Goal: Check status: Check status

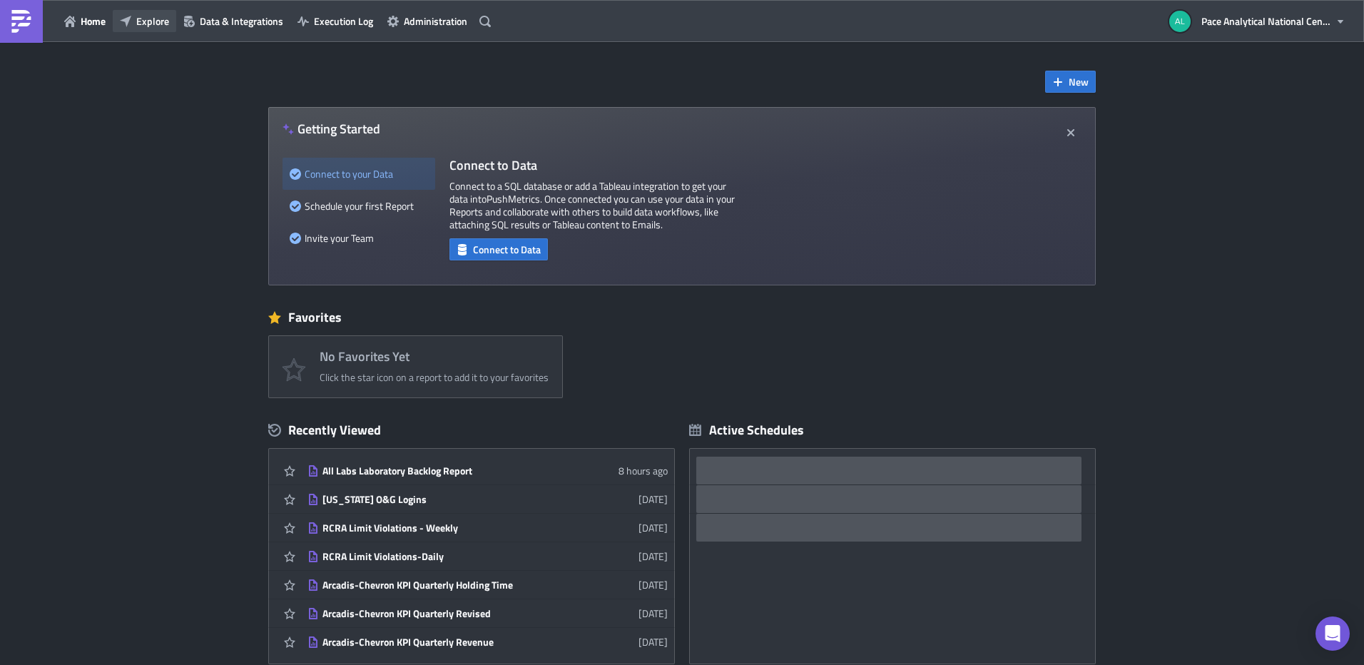
click at [145, 20] on span "Explore" at bounding box center [152, 21] width 33 height 15
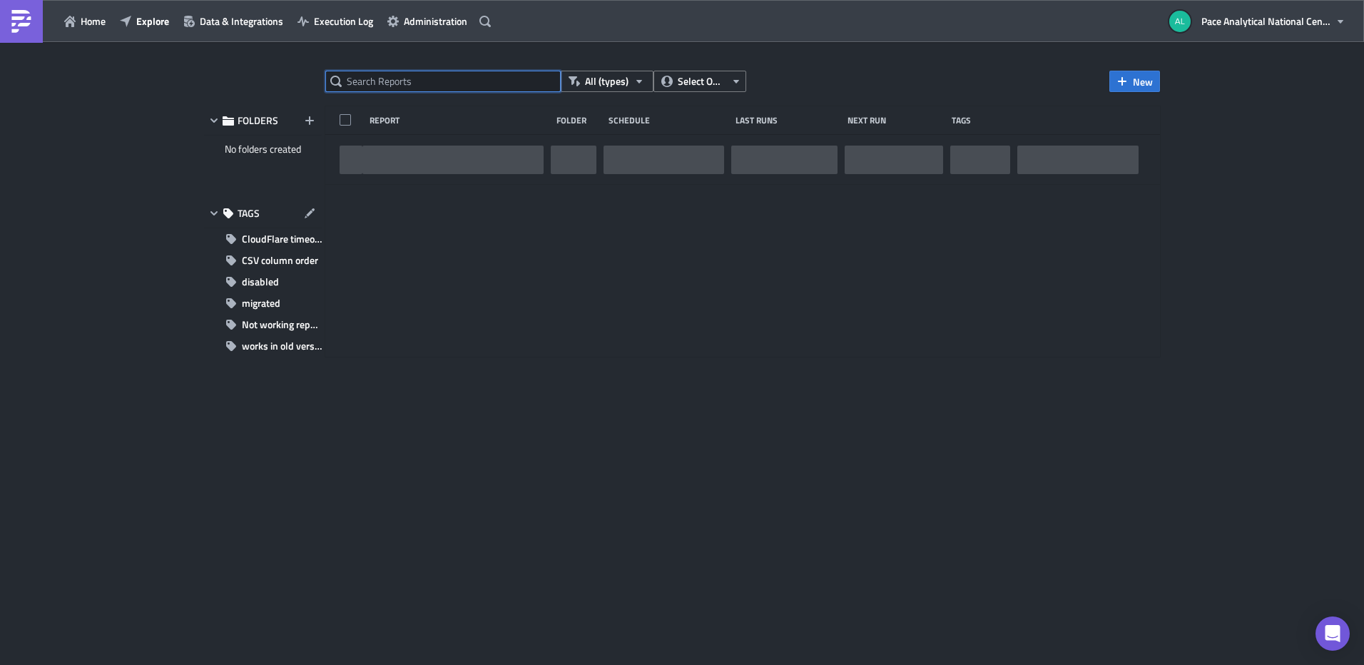
click at [435, 88] on input "text" at bounding box center [443, 81] width 236 height 21
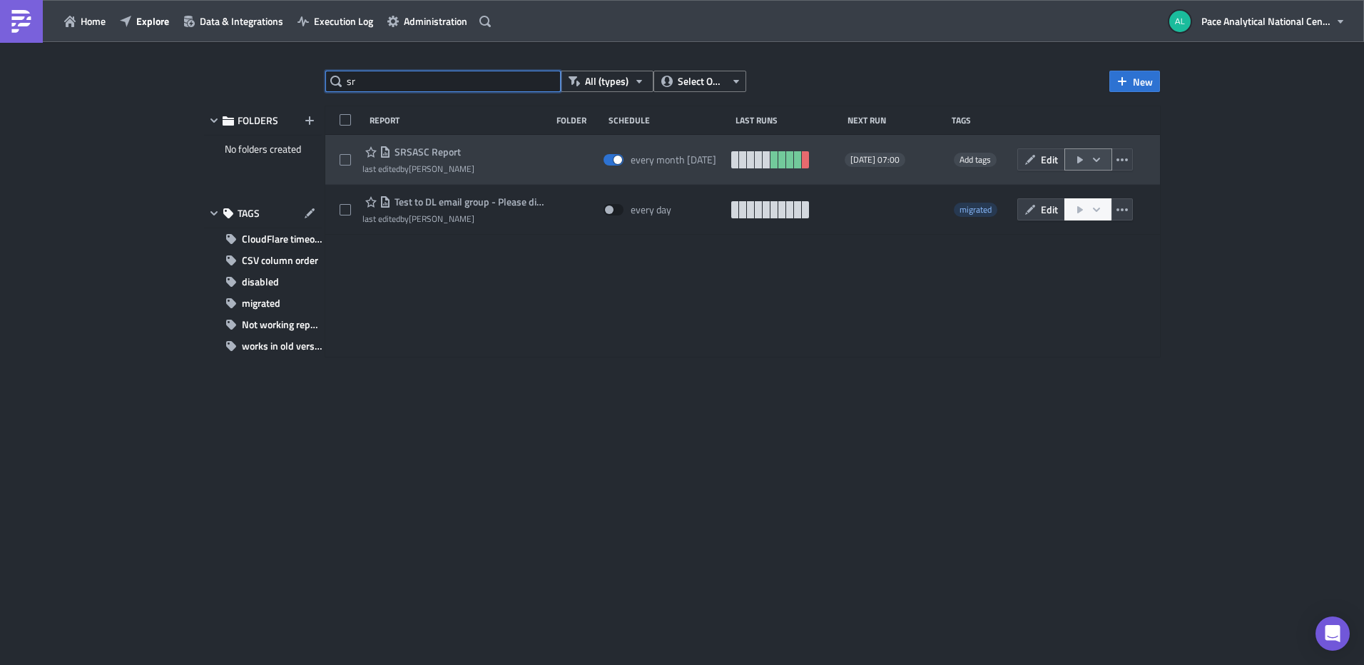
type input "sr"
click at [1075, 158] on icon "button" at bounding box center [1080, 159] width 11 height 11
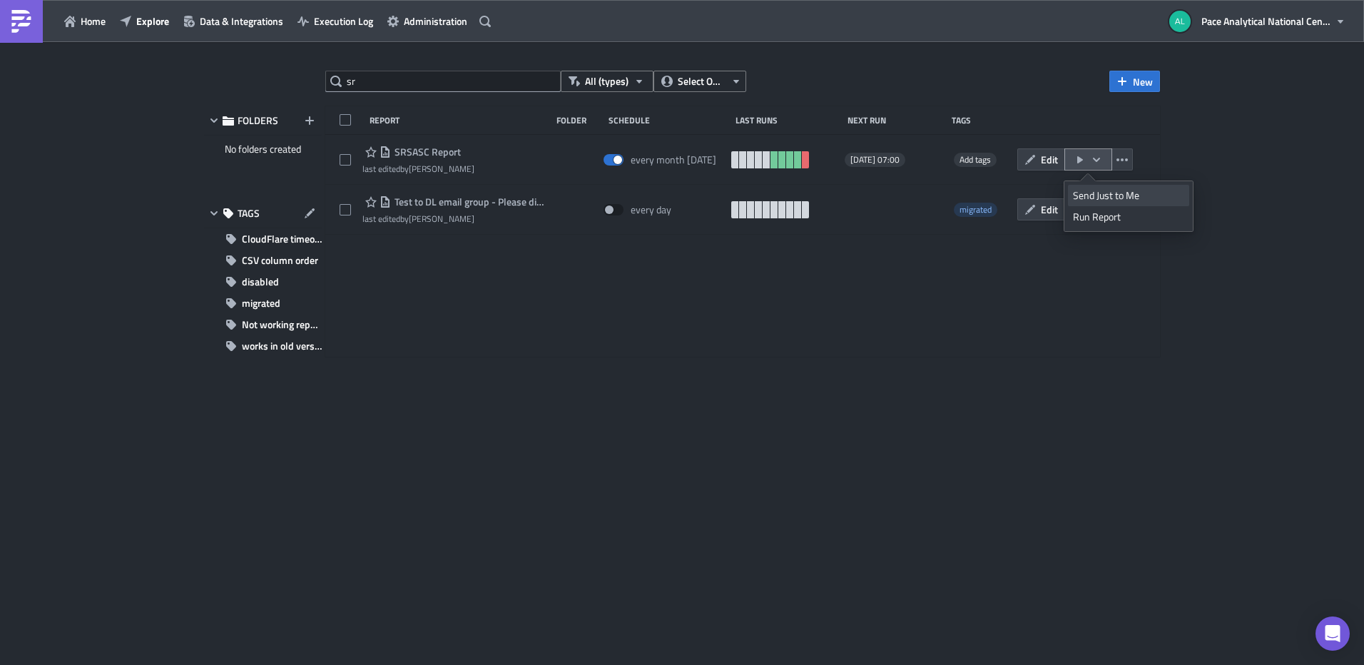
click at [1095, 193] on div "Send Just to Me" at bounding box center [1128, 195] width 111 height 14
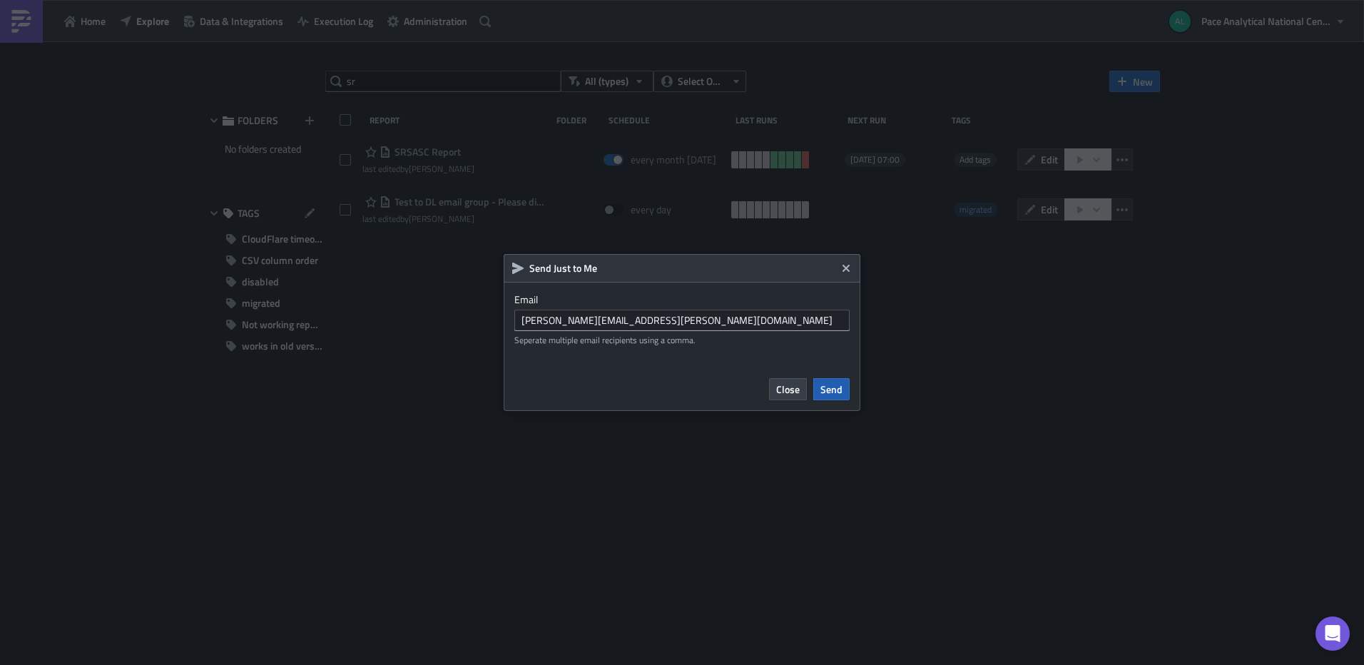
click at [830, 391] on span "Send" at bounding box center [832, 389] width 22 height 15
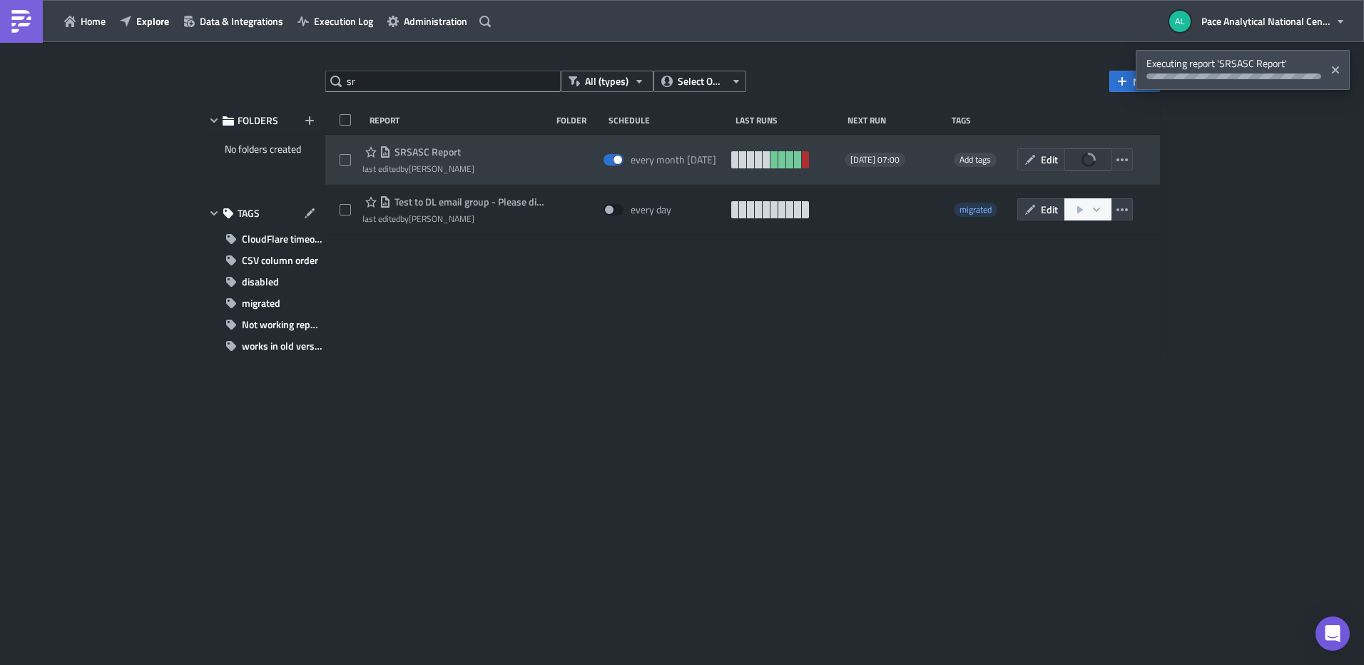
click at [804, 163] on link at bounding box center [805, 159] width 7 height 17
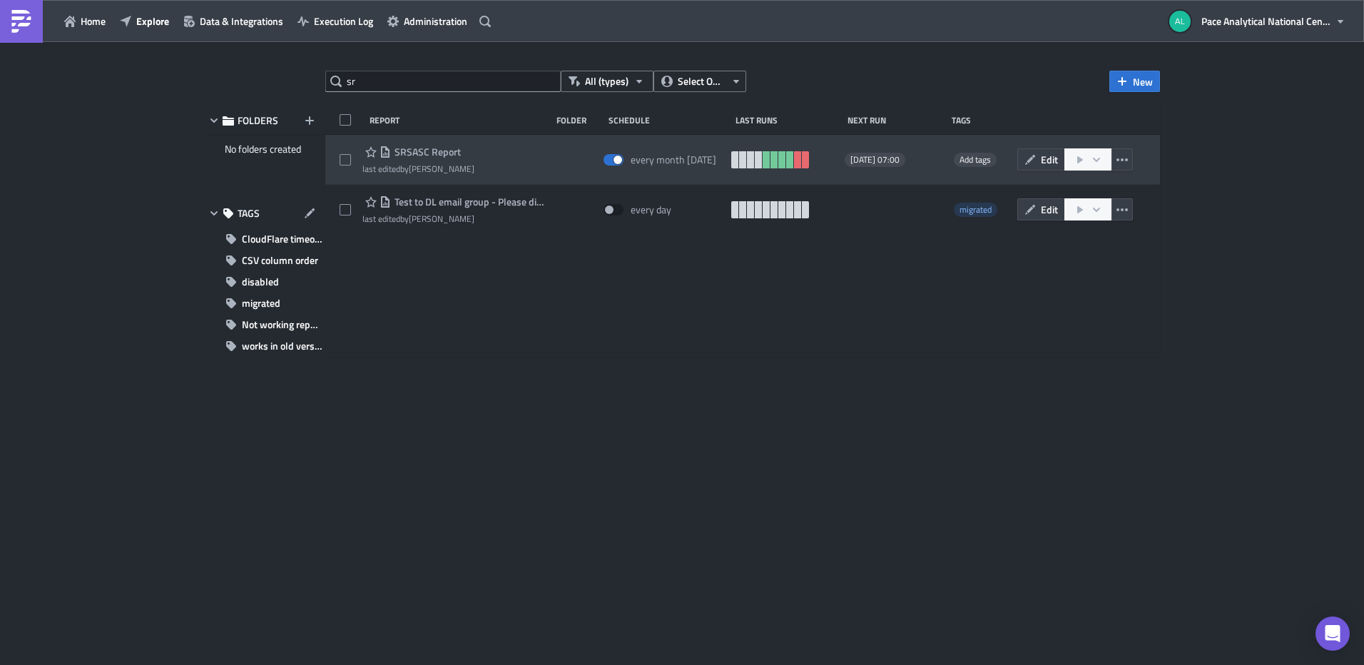
click at [422, 153] on span "SRSASC Report" at bounding box center [426, 152] width 70 height 13
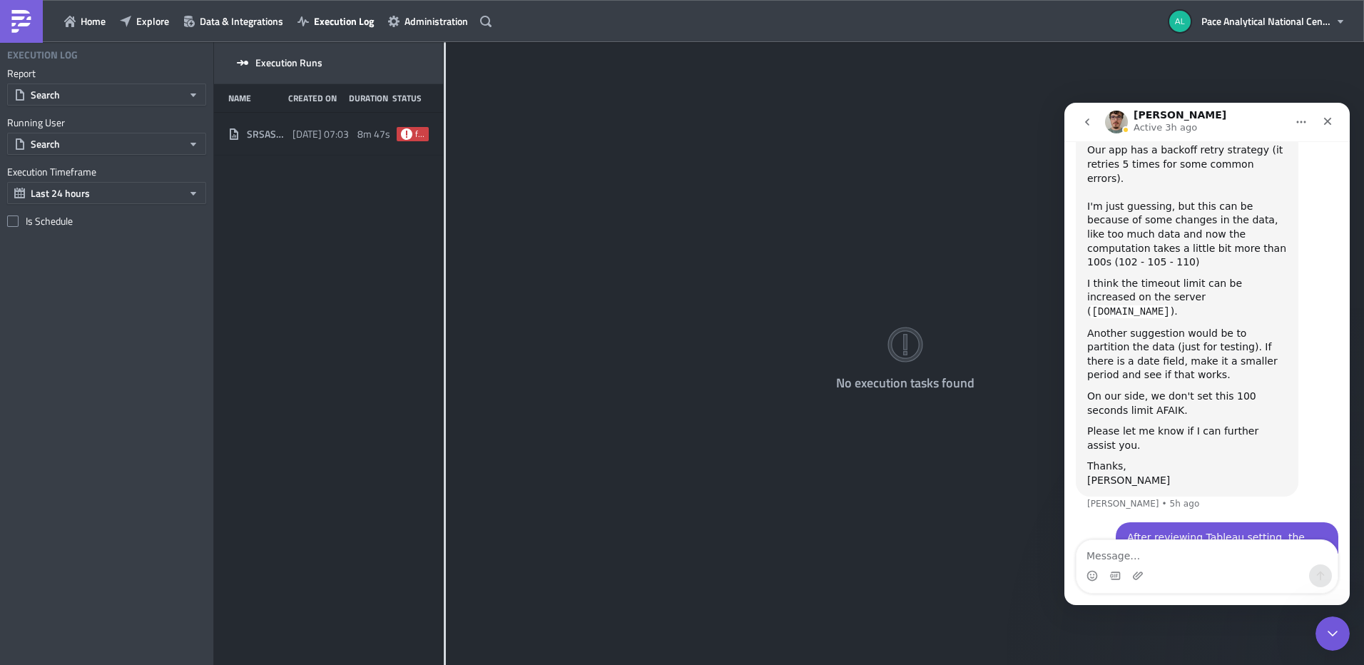
scroll to position [1069, 0]
click at [622, 437] on div "No execution tasks found" at bounding box center [905, 354] width 918 height 625
click at [293, 136] on span "2025-08-13 07:03" at bounding box center [321, 134] width 56 height 13
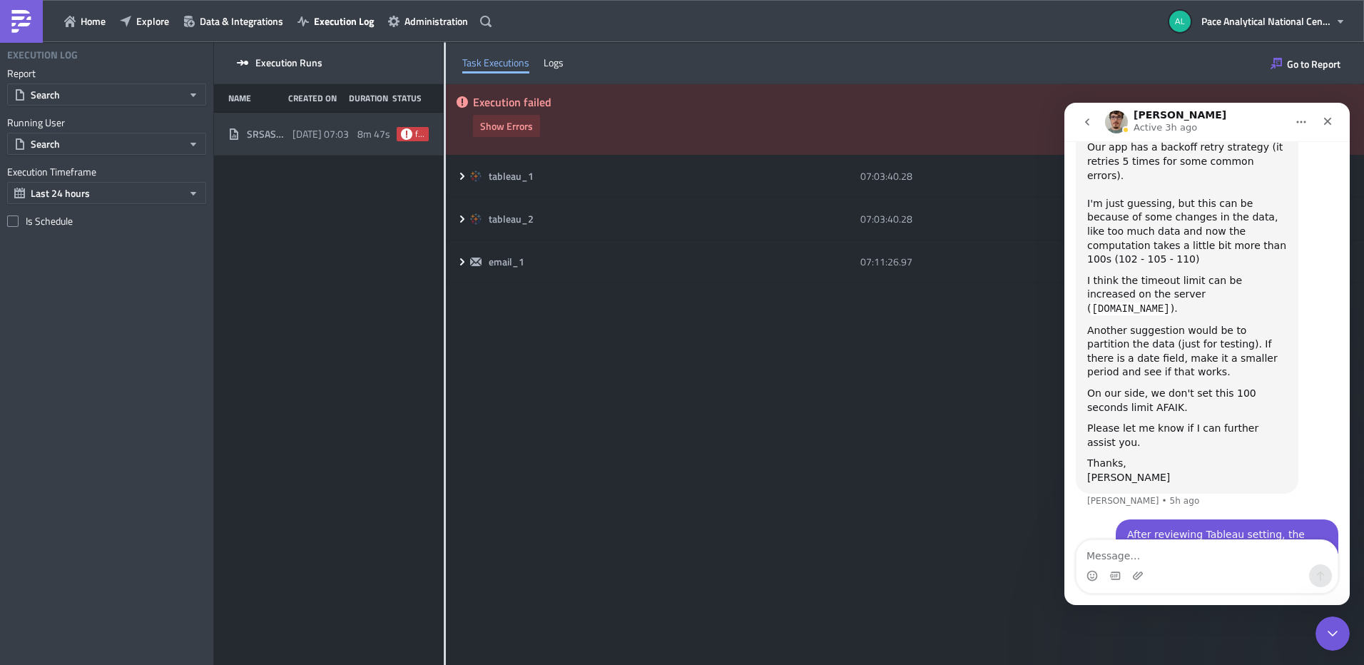
click at [509, 128] on span "Show Errors" at bounding box center [506, 125] width 53 height 15
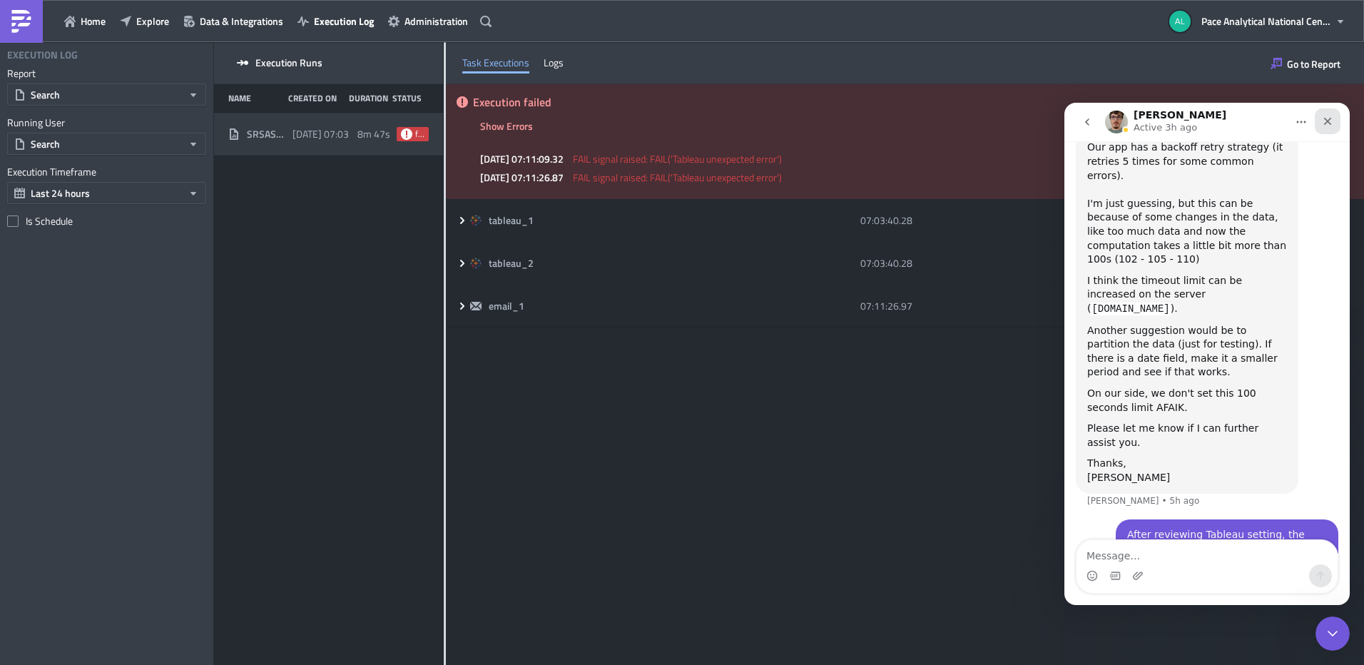
click at [1328, 121] on icon "Close" at bounding box center [1329, 122] width 8 height 8
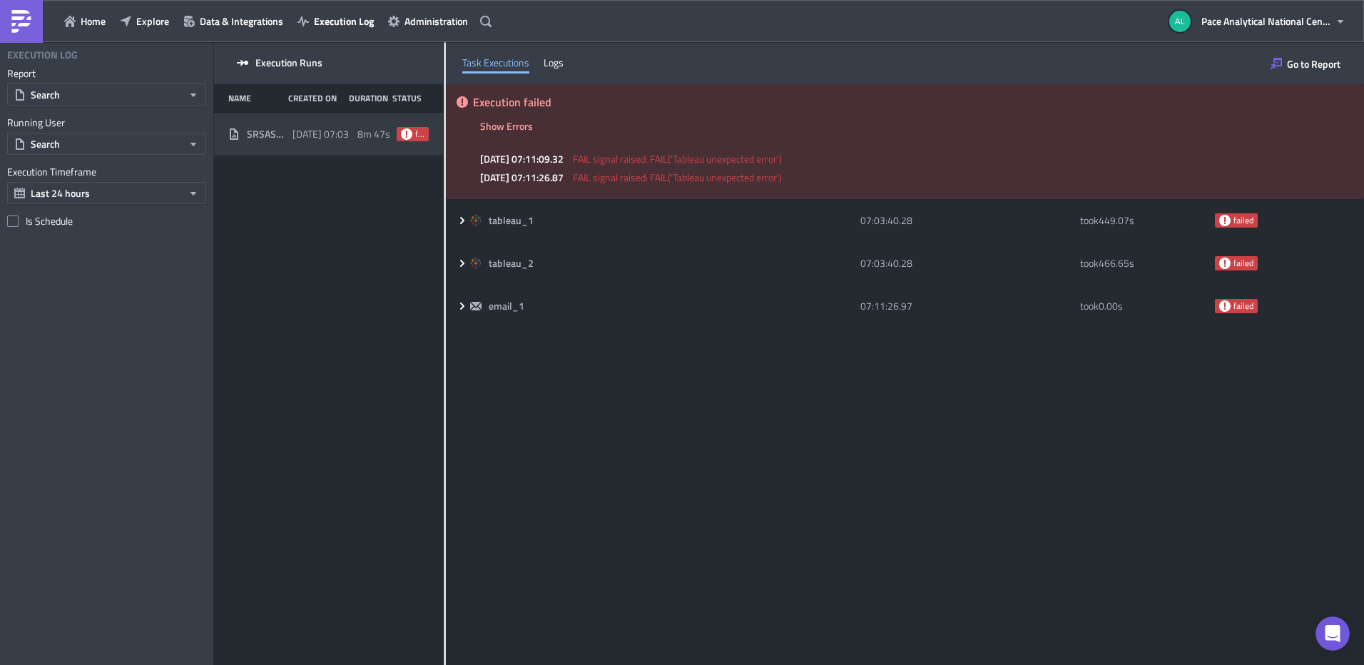
click at [627, 162] on span "FAIL signal raised: FAIL('Tableau unexpected error')" at bounding box center [677, 158] width 209 height 15
click at [617, 173] on span "FAIL signal raised: FAIL('Tableau unexpected error')" at bounding box center [677, 177] width 209 height 15
click at [552, 62] on div "Logs" at bounding box center [554, 62] width 20 height 21
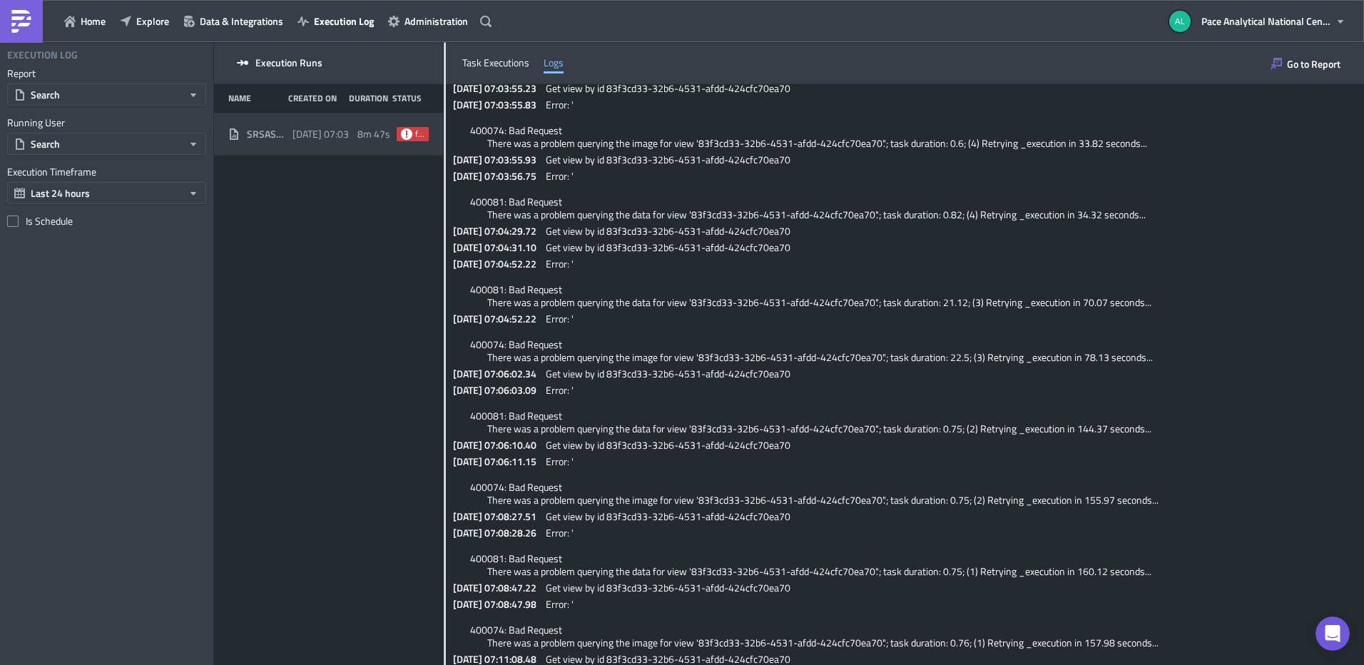
scroll to position [330, 0]
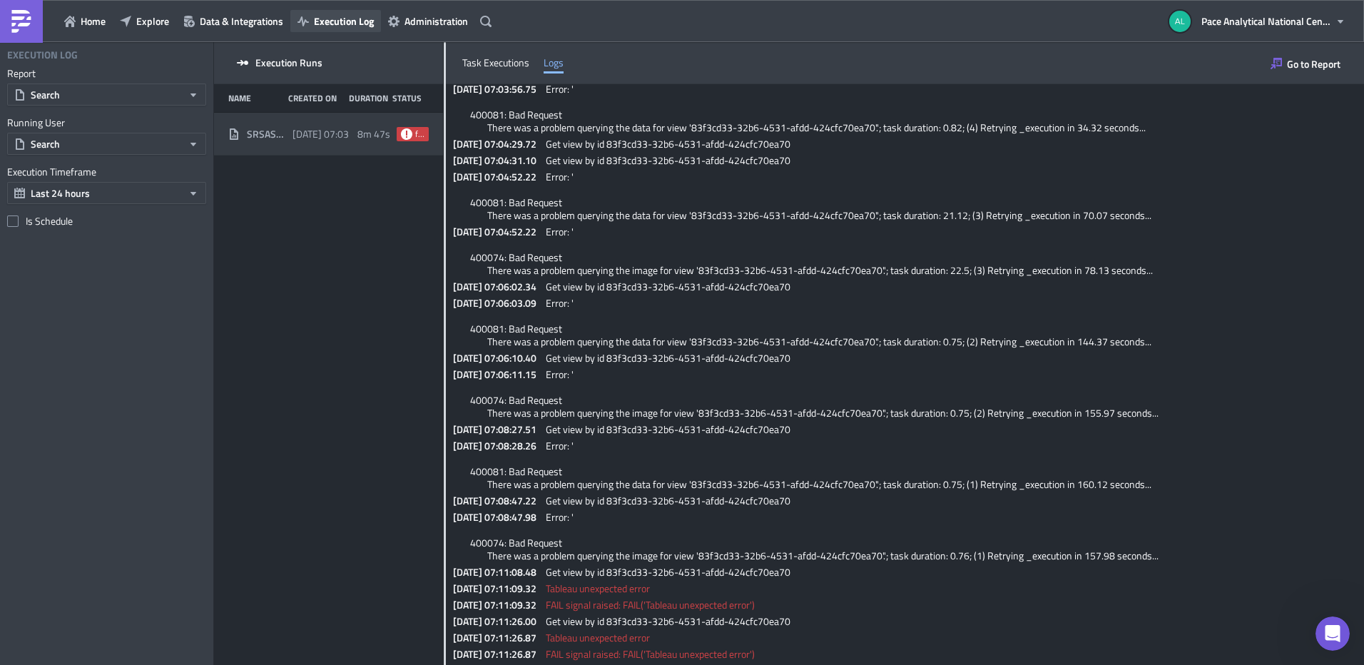
click at [327, 21] on span "Execution Log" at bounding box center [344, 21] width 60 height 15
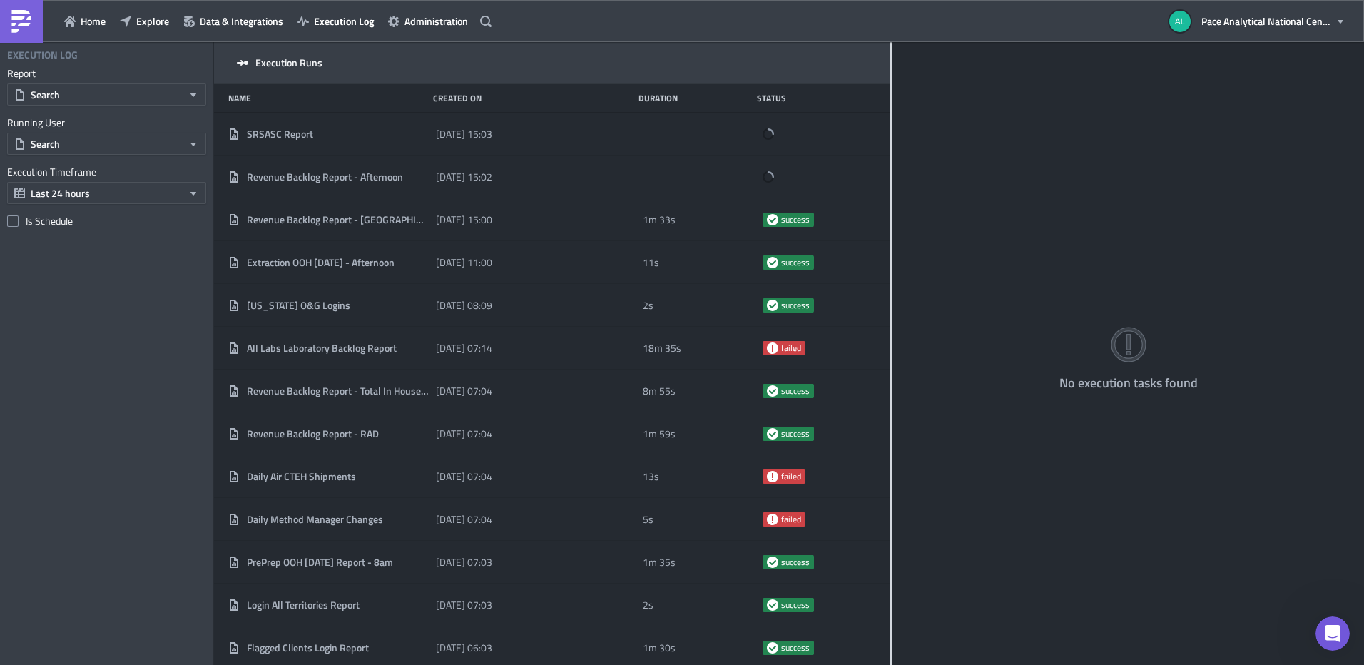
drag, startPoint x: 445, startPoint y: 146, endPoint x: 891, endPoint y: 151, distance: 445.3
click at [891, 151] on div at bounding box center [892, 354] width 2 height 625
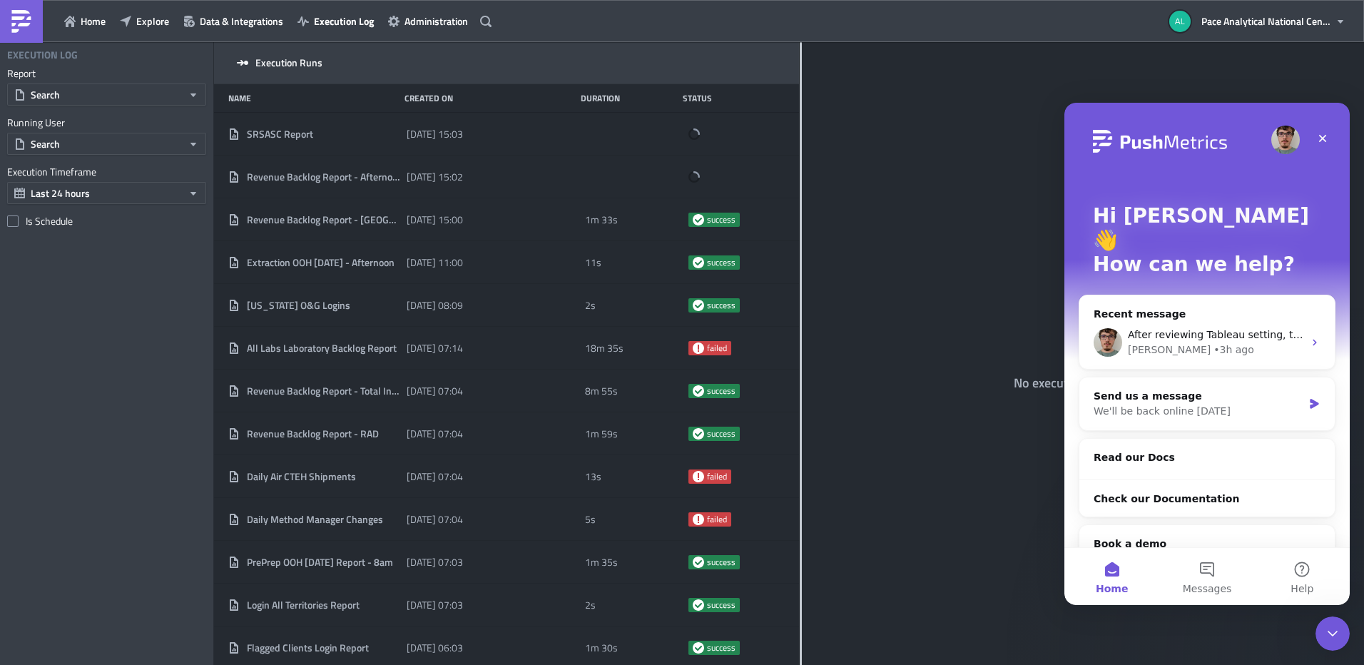
drag, startPoint x: 445, startPoint y: 132, endPoint x: 800, endPoint y: 133, distance: 355.4
click at [800, 133] on div at bounding box center [801, 354] width 2 height 625
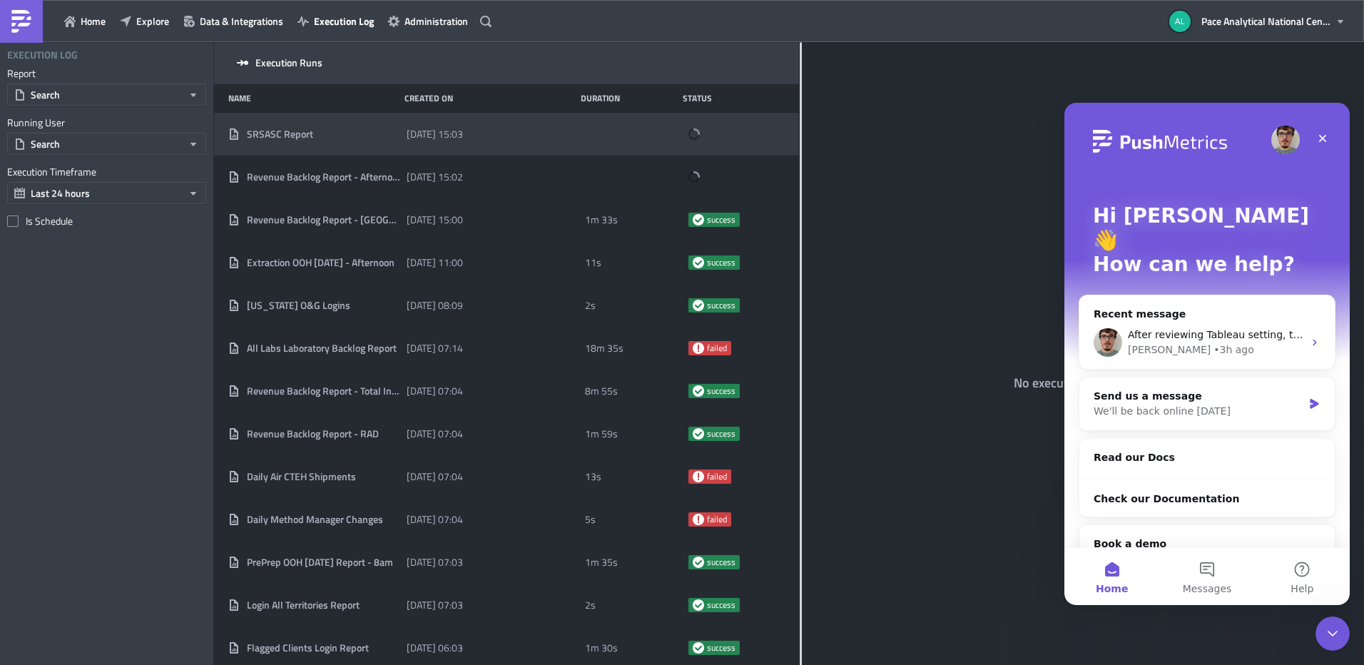
click at [316, 131] on div "SRSASC Report" at bounding box center [313, 134] width 171 height 13
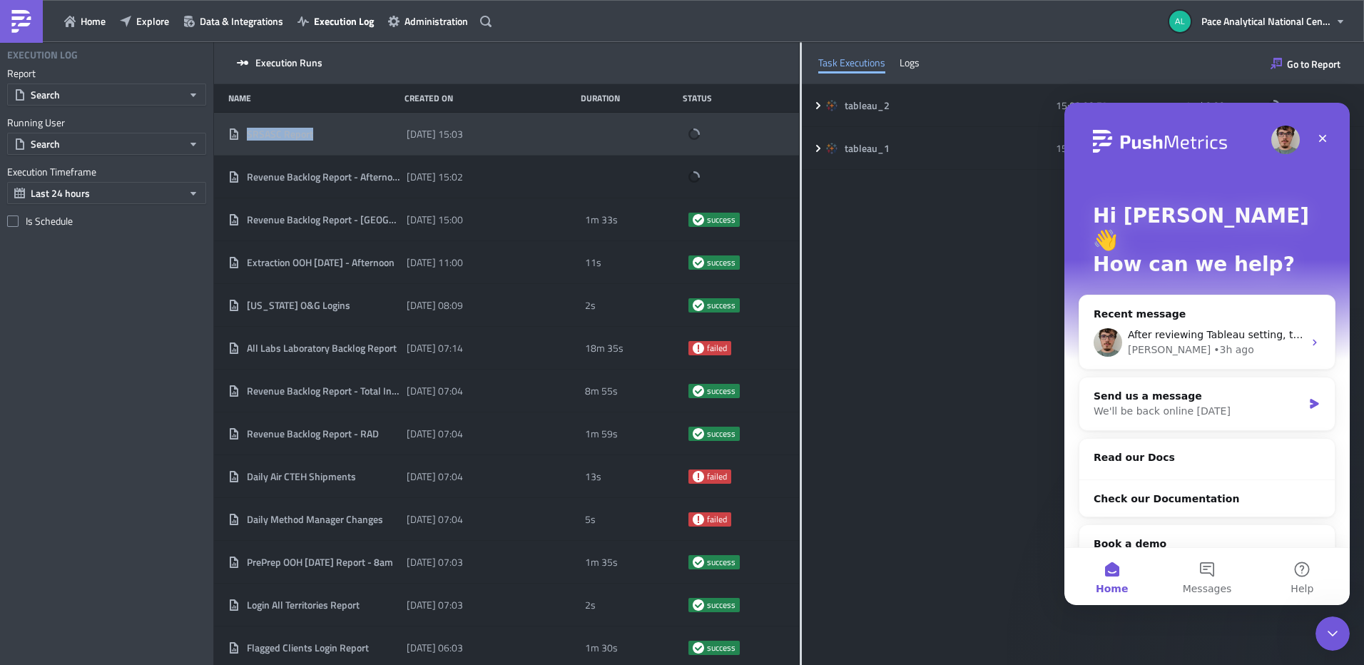
drag, startPoint x: 315, startPoint y: 133, endPoint x: 252, endPoint y: 135, distance: 63.6
click at [252, 135] on div "SRSASC Report" at bounding box center [313, 134] width 171 height 13
copy span "SRSASC Report"
click at [96, 25] on span "Home" at bounding box center [93, 21] width 25 height 15
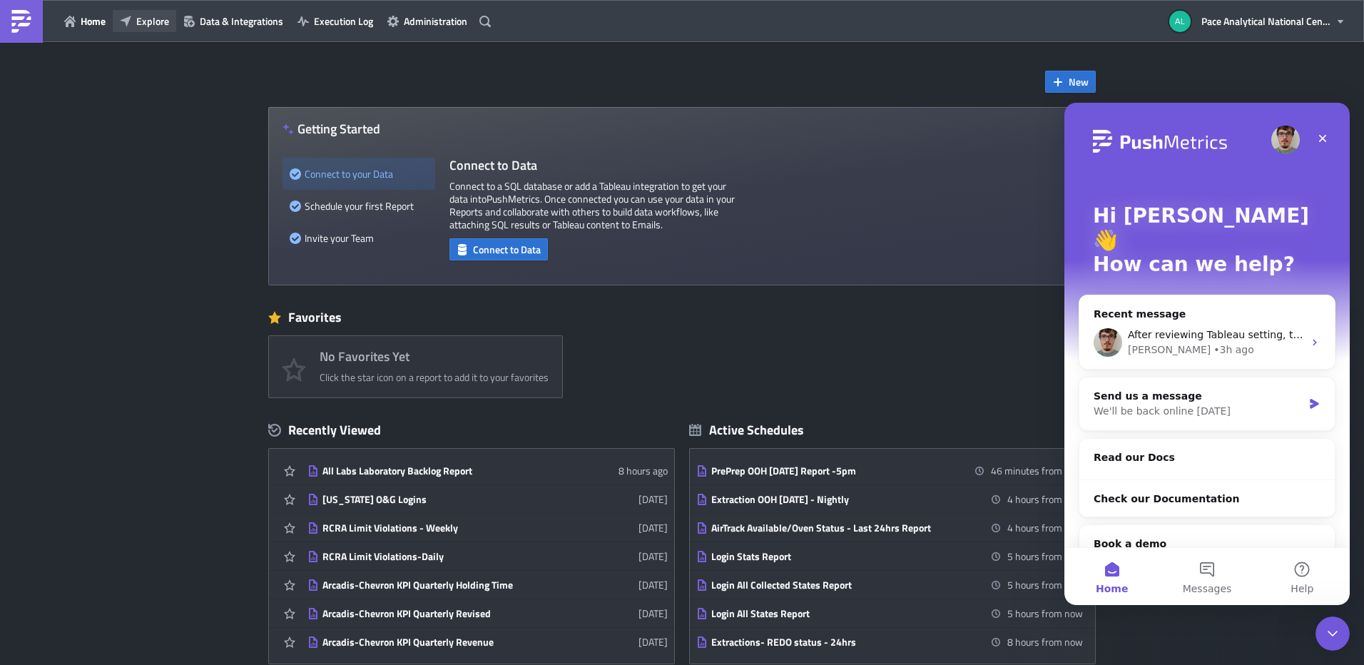
click at [146, 20] on span "Explore" at bounding box center [152, 21] width 33 height 15
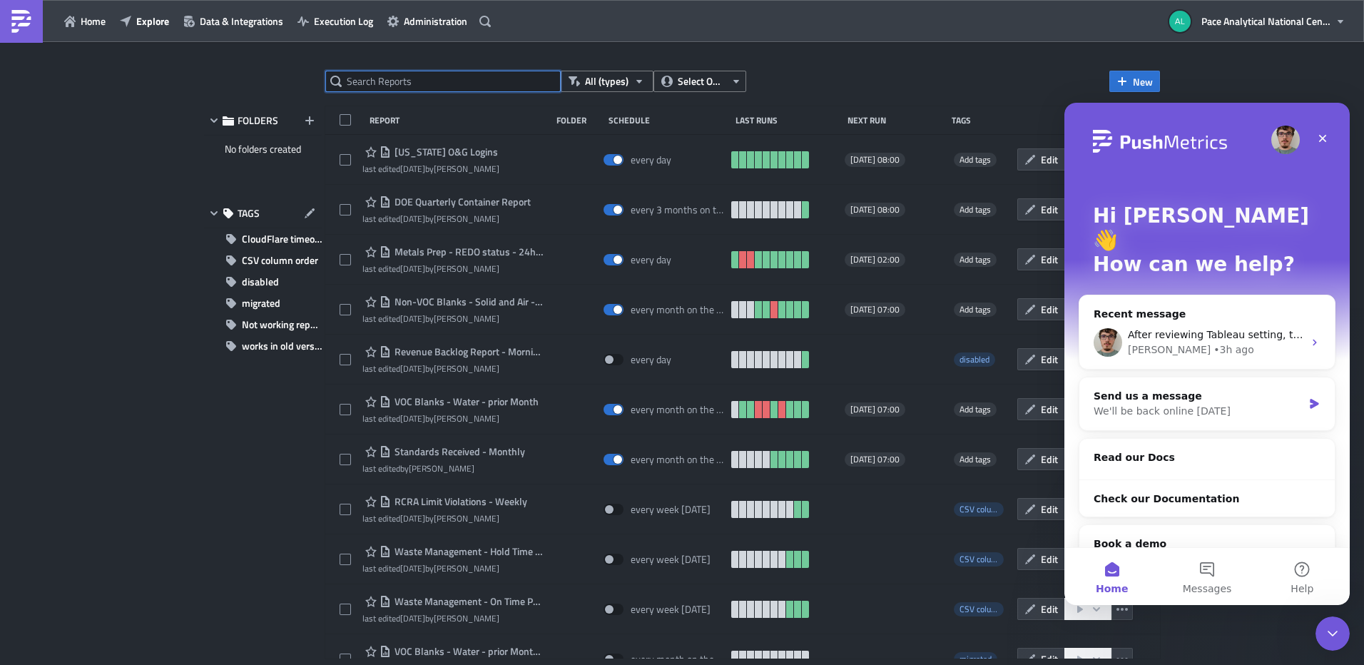
click at [432, 82] on input "text" at bounding box center [443, 81] width 236 height 21
paste input "SRSASC"
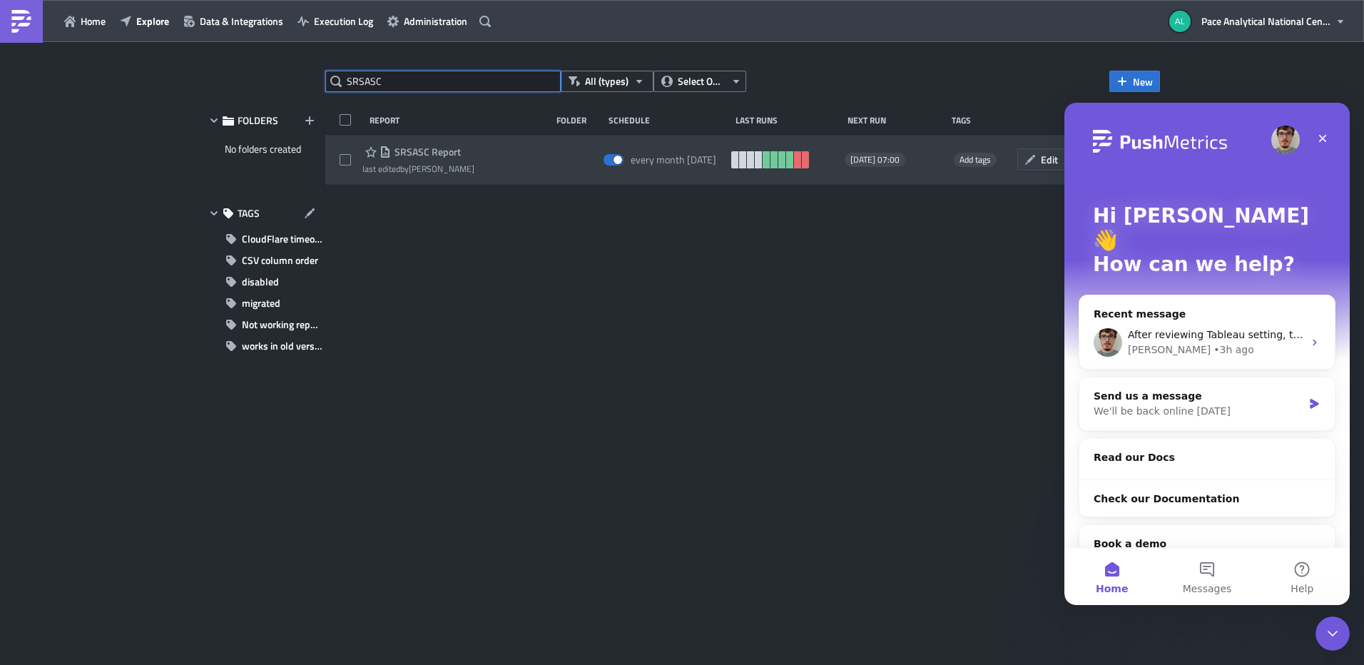
type input "SRSASC"
click at [399, 160] on div "SRSASC Report" at bounding box center [419, 151] width 112 height 17
click at [435, 154] on span "SRSASC Report" at bounding box center [426, 152] width 70 height 13
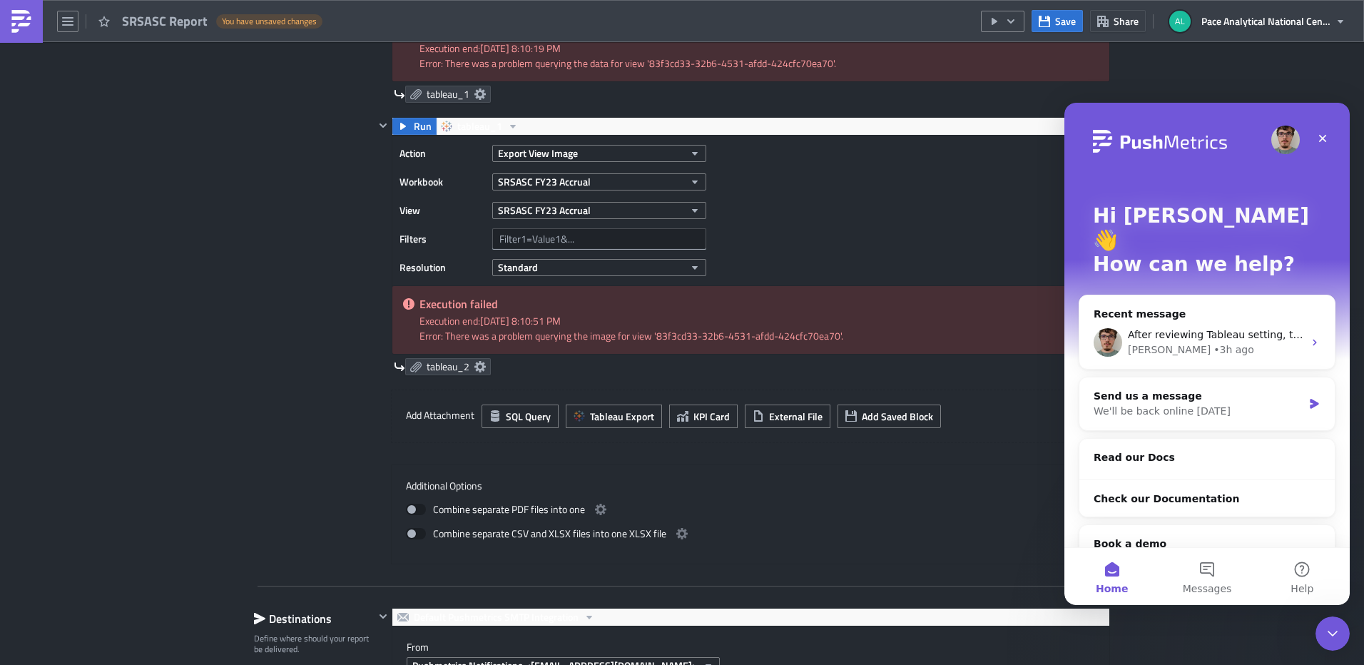
scroll to position [5, 0]
